Goal: Information Seeking & Learning: Learn about a topic

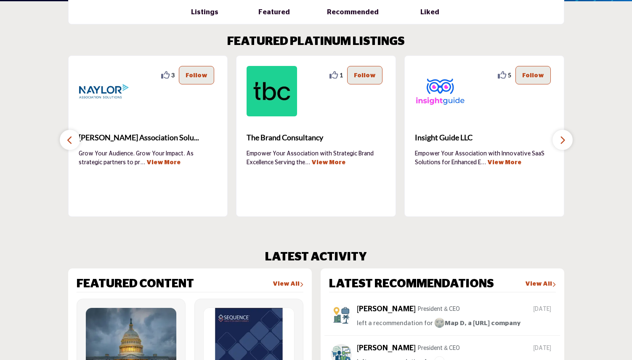
scroll to position [293, 0]
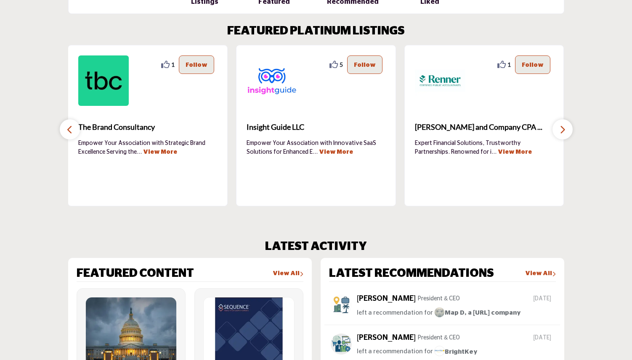
click at [165, 152] on link "View More" at bounding box center [160, 152] width 34 height 6
click at [559, 132] on icon "button" at bounding box center [562, 130] width 7 height 11
click at [564, 130] on icon "button" at bounding box center [562, 130] width 7 height 11
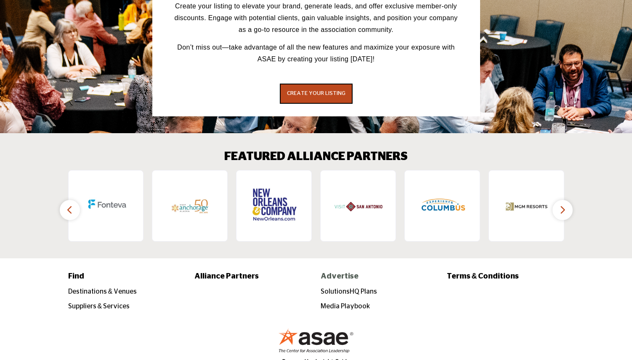
scroll to position [1220, 0]
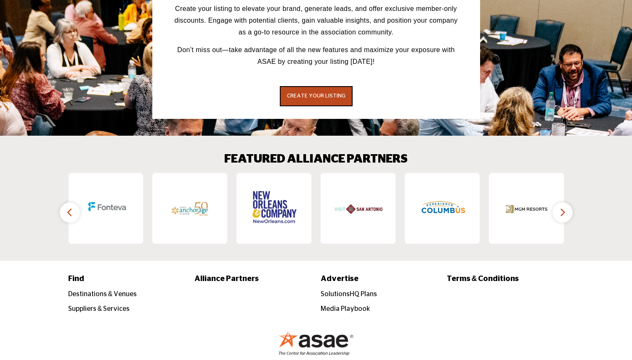
click at [563, 203] on button "button" at bounding box center [562, 213] width 20 height 20
click at [562, 207] on icon "button" at bounding box center [562, 212] width 7 height 11
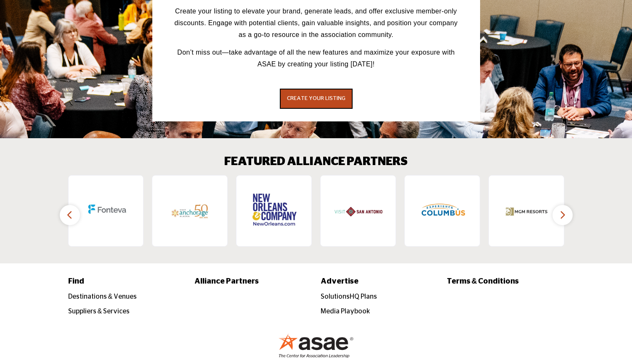
scroll to position [1240, 0]
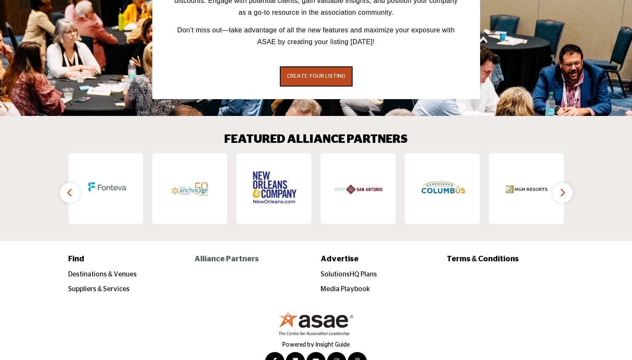
click at [228, 254] on p "Alliance Partners" at bounding box center [252, 259] width 117 height 11
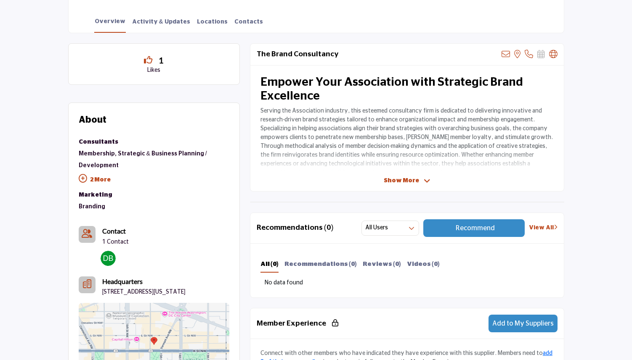
scroll to position [217, 0]
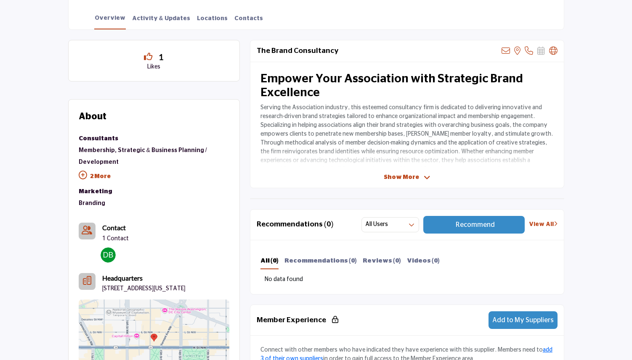
click at [400, 180] on span "Show More" at bounding box center [401, 177] width 35 height 9
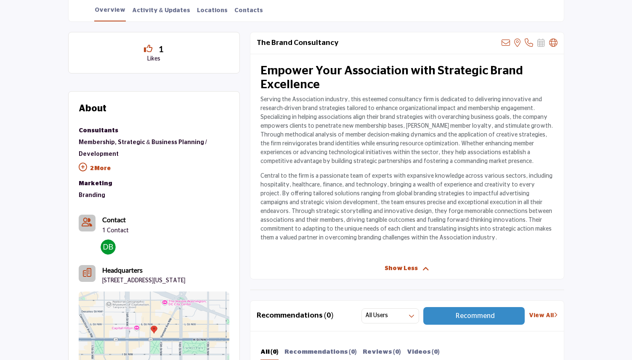
scroll to position [229, 0]
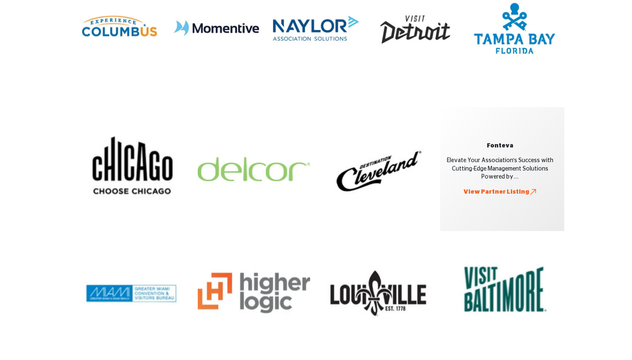
scroll to position [491, 0]
click at [519, 190] on div "Fonteva Elevate Your Association's Success with Cutting-Edge Management Solutio…" at bounding box center [500, 168] width 112 height 55
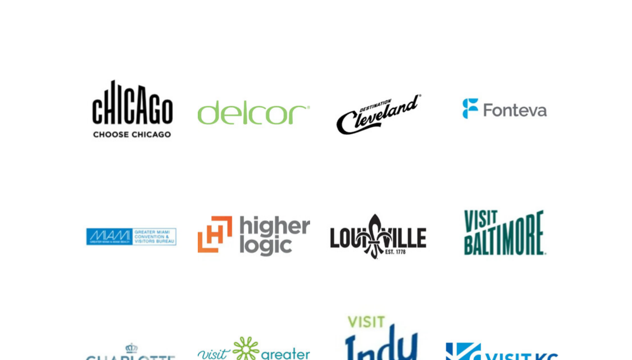
scroll to position [549, 0]
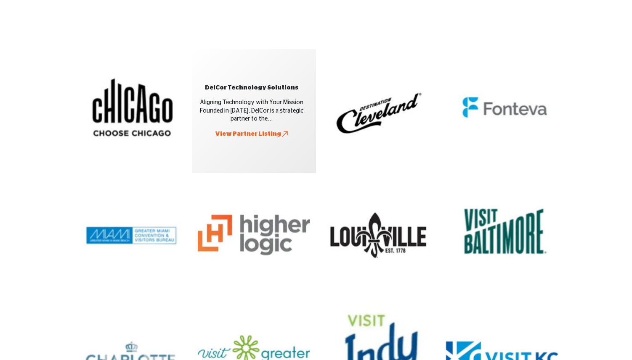
click at [269, 136] on div "DelCor Technology Solutions Aligning Technology with Your Mission Founded in 19…" at bounding box center [252, 111] width 112 height 55
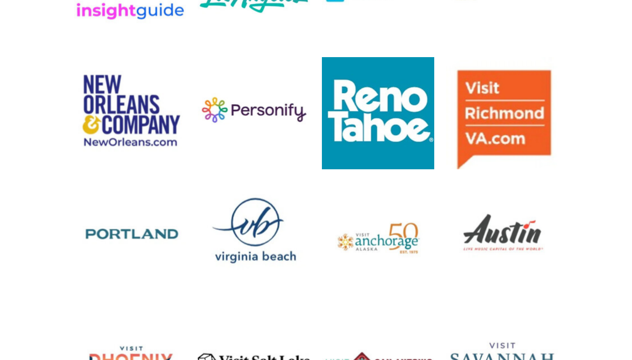
scroll to position [1571, 0]
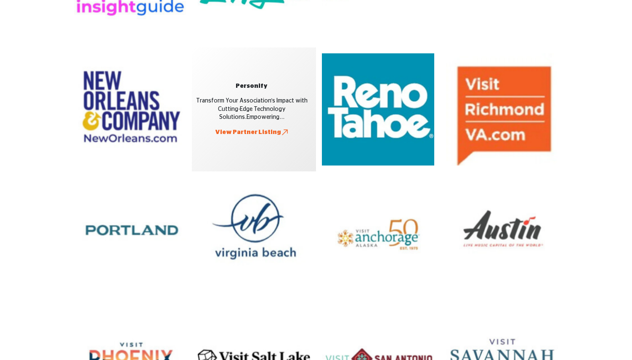
click at [272, 134] on div "Personify Transform Your Association's Impact with Cutting-Edge Technology Solu…" at bounding box center [252, 109] width 112 height 55
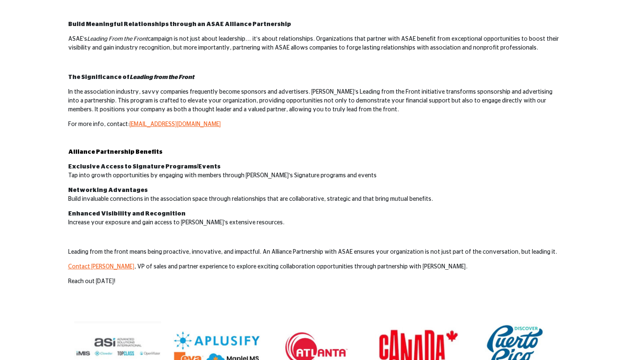
scroll to position [0, 0]
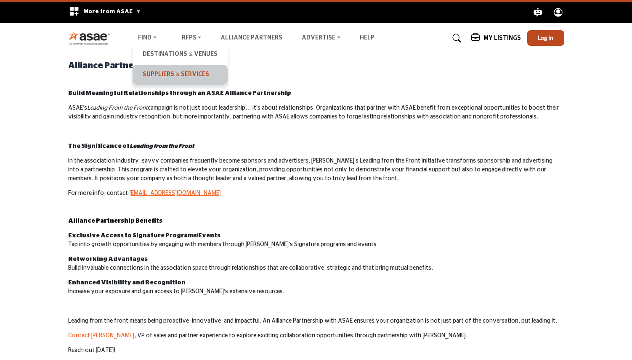
click at [168, 72] on link "Suppliers & Services" at bounding box center [180, 75] width 86 height 12
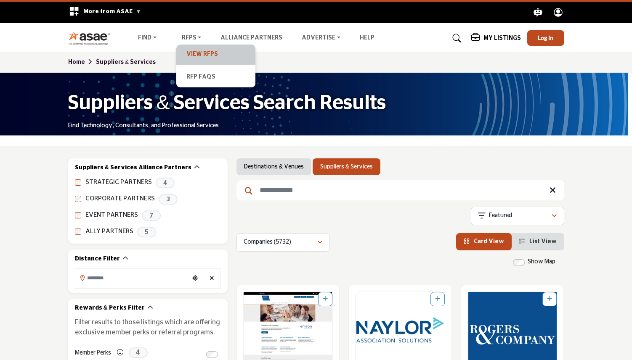
click at [199, 53] on link "View RFPs" at bounding box center [215, 55] width 71 height 12
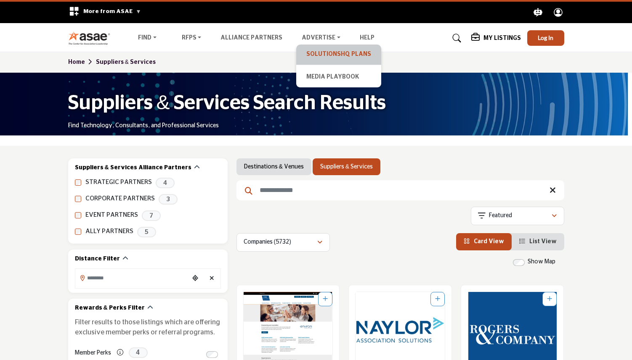
click at [323, 56] on link "SolutionsHQ Plans" at bounding box center [338, 55] width 77 height 12
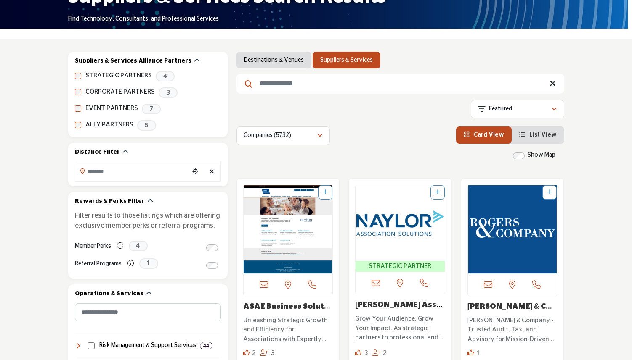
scroll to position [108, 0]
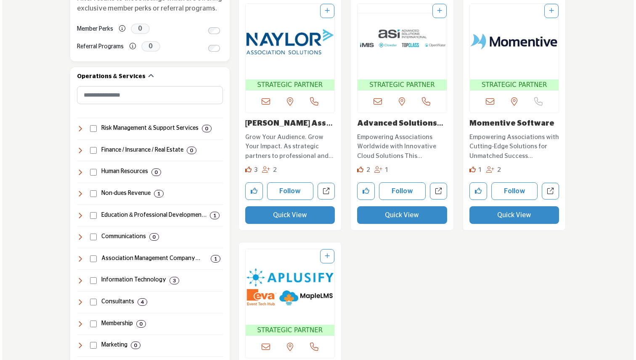
scroll to position [320, 0]
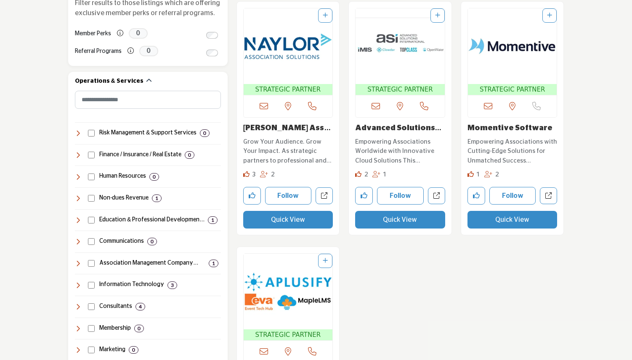
click at [509, 223] on button "Quick View" at bounding box center [512, 220] width 90 height 18
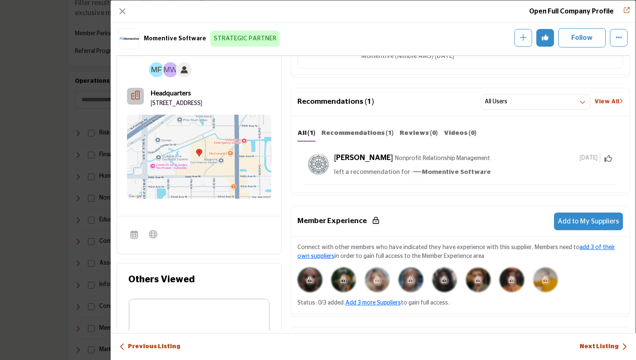
scroll to position [0, 0]
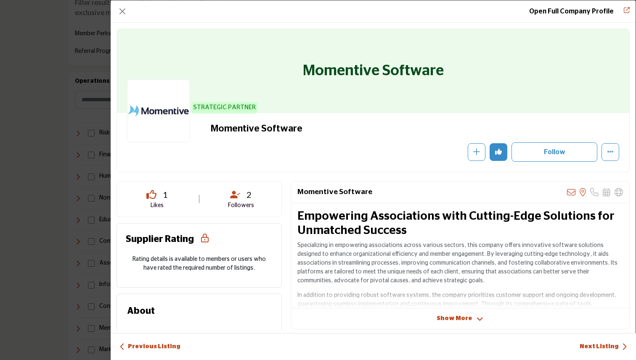
click at [569, 11] on link "Open Full Company Profile" at bounding box center [571, 11] width 85 height 7
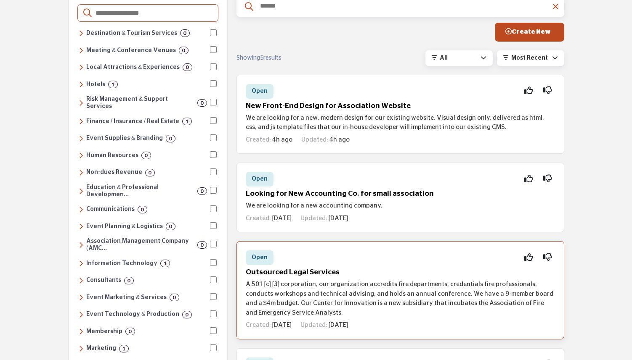
scroll to position [66, 0]
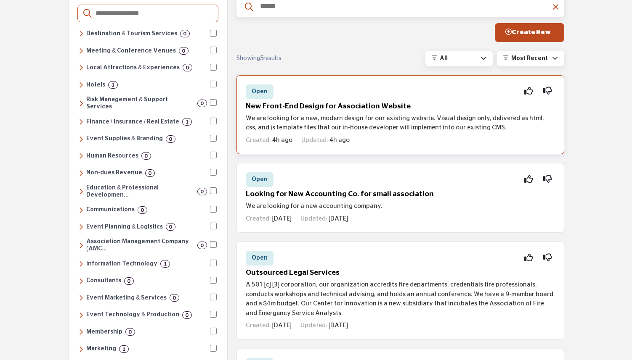
click at [389, 111] on div "Open Interested Not Interested New Front-End Design for Association Website We …" at bounding box center [400, 114] width 328 height 79
click at [258, 90] on span "Open" at bounding box center [260, 92] width 16 height 6
